Goal: Task Accomplishment & Management: Manage account settings

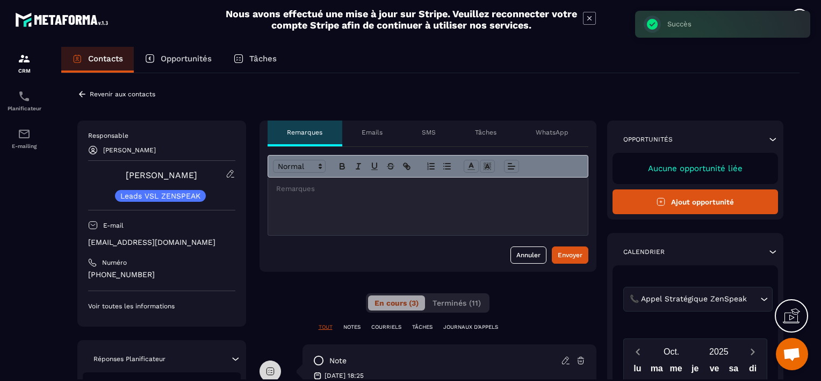
click at [90, 95] on p "Revenir aux contacts" at bounding box center [123, 94] width 66 height 8
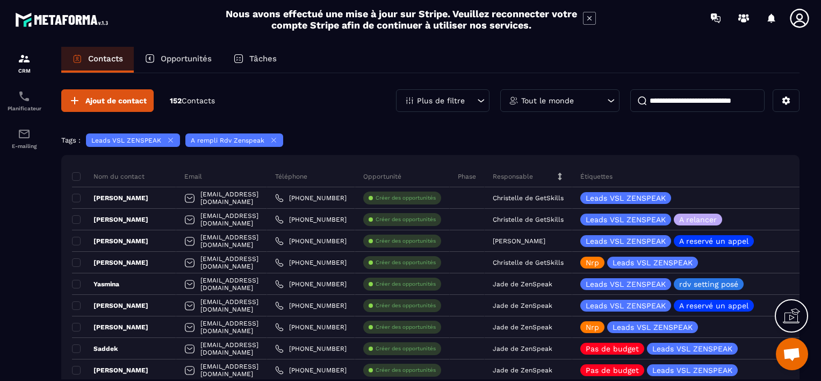
click at [82, 95] on button "Ajout de contact" at bounding box center [107, 100] width 92 height 23
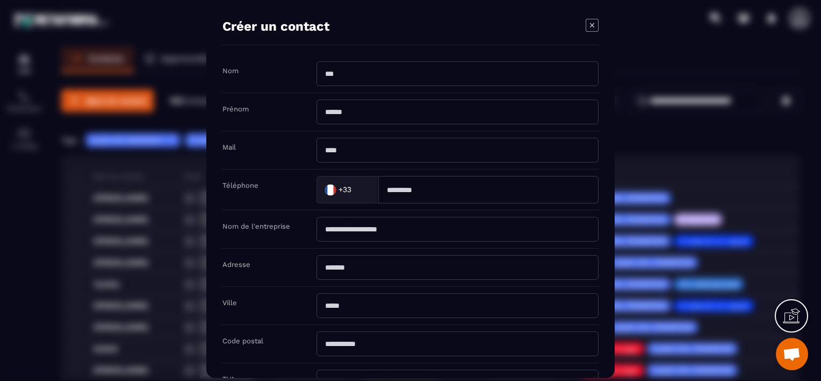
click at [595, 27] on icon "Modal window" at bounding box center [592, 25] width 13 height 13
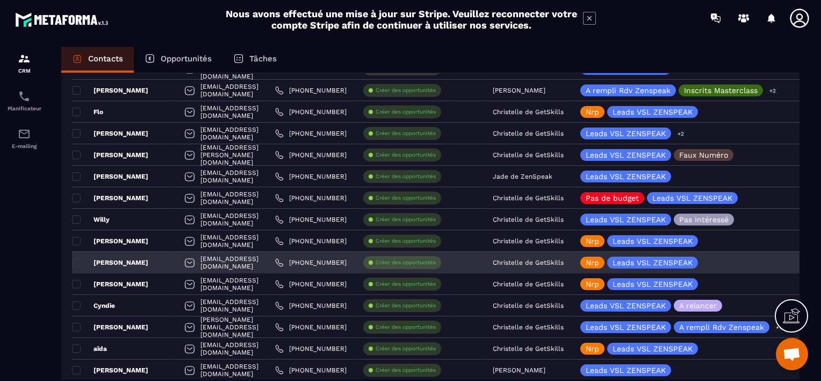
scroll to position [699, 0]
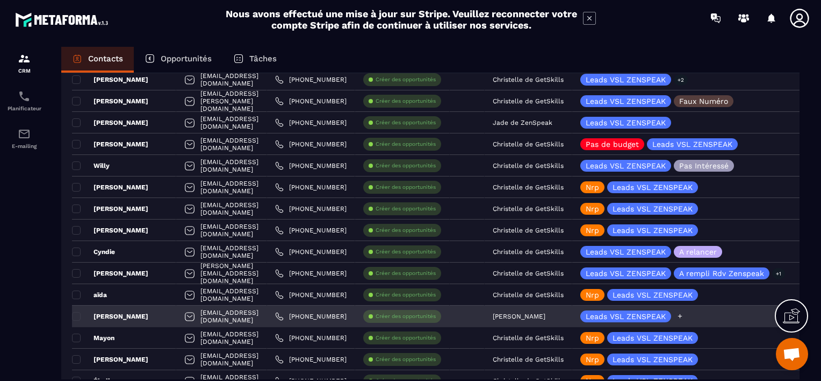
click at [684, 314] on icon at bounding box center [680, 315] width 7 height 7
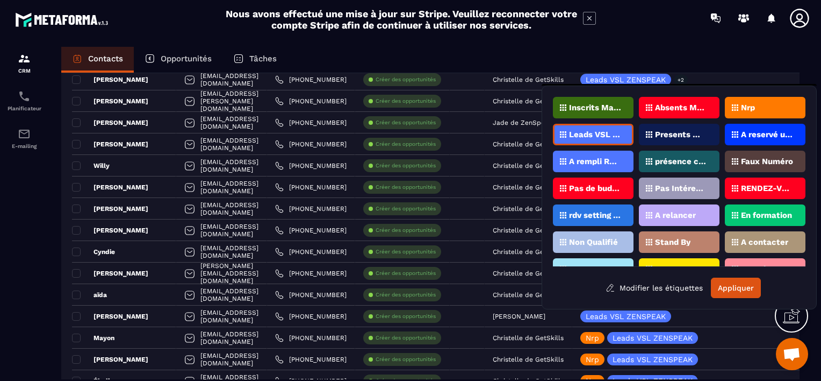
click at [753, 107] on p "Nrp" at bounding box center [748, 108] width 14 height 8
click at [731, 284] on button "Appliquer" at bounding box center [736, 287] width 50 height 20
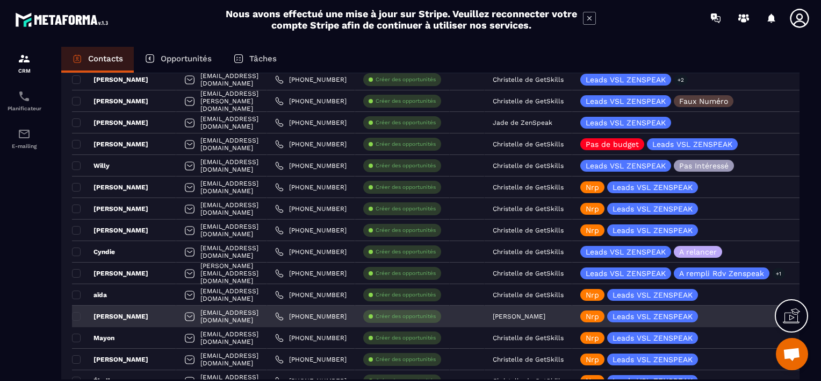
click at [546, 316] on p "[PERSON_NAME]" at bounding box center [519, 316] width 53 height 8
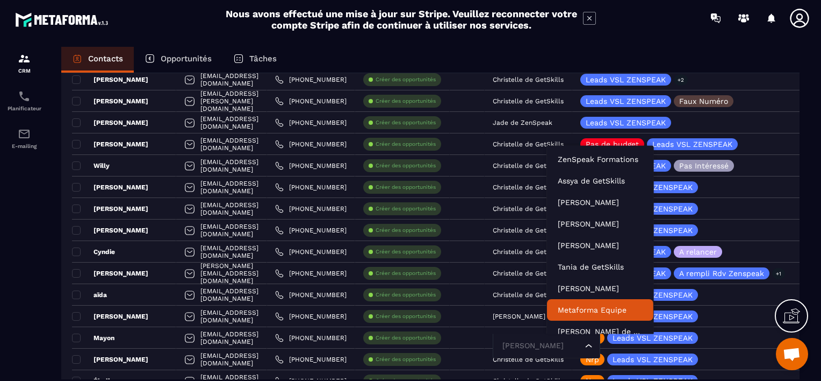
scroll to position [8, 0]
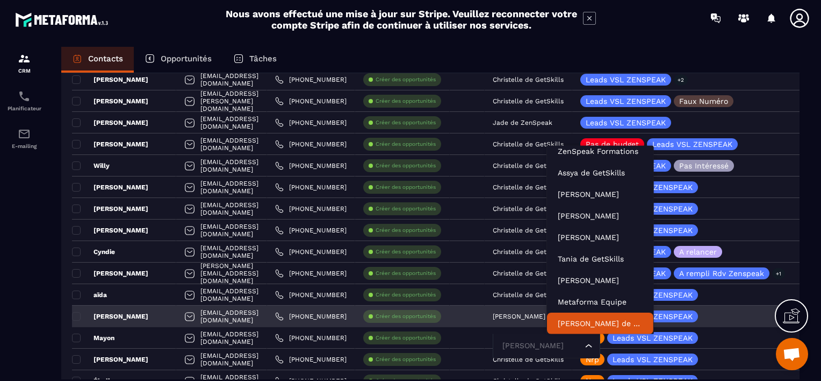
click at [578, 346] on input "Search for option" at bounding box center [541, 346] width 83 height 12
type input "*****"
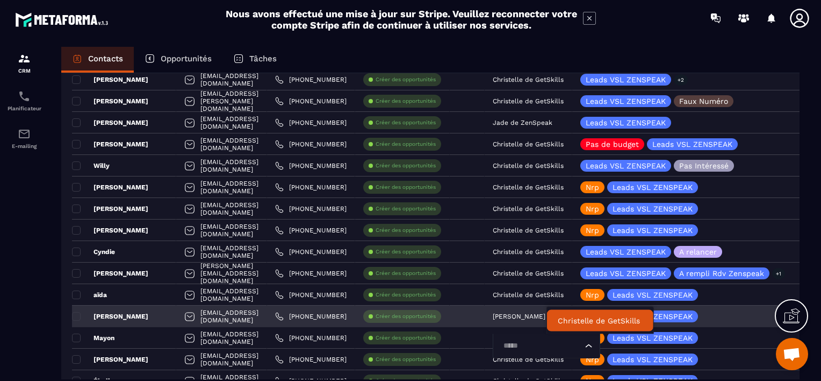
scroll to position [0, 0]
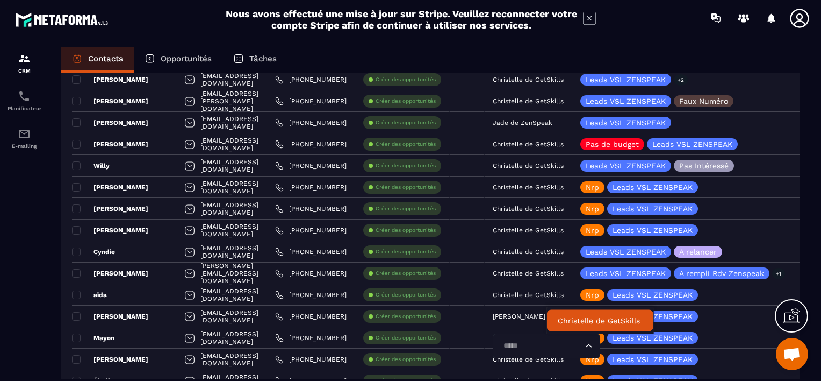
click at [586, 323] on p "Christelle de GetSkills" at bounding box center [600, 320] width 85 height 11
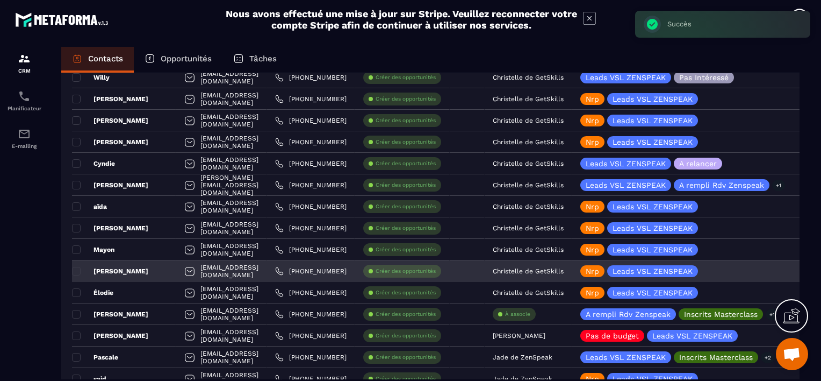
scroll to position [806, 0]
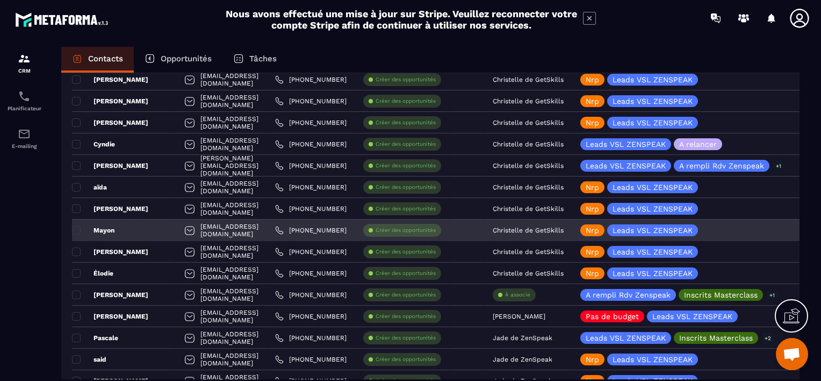
click at [137, 227] on div "Mayon" at bounding box center [124, 230] width 104 height 22
